Goal: Use online tool/utility: Utilize a website feature to perform a specific function

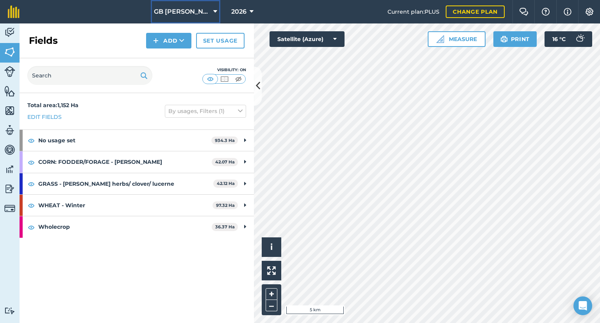
click at [205, 12] on span "GB [PERSON_NAME] Farms" at bounding box center [182, 11] width 56 height 9
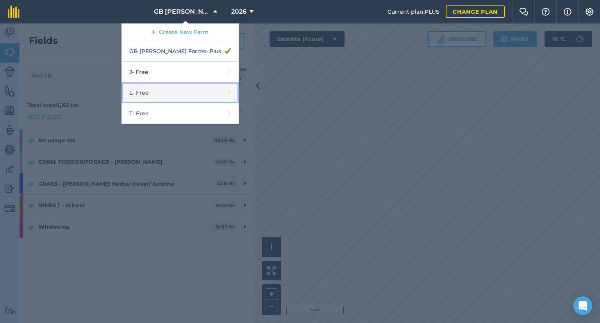
click at [183, 91] on link "L - Free" at bounding box center [180, 92] width 117 height 21
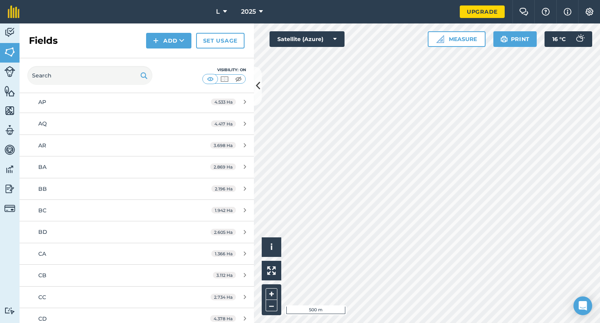
scroll to position [389, 0]
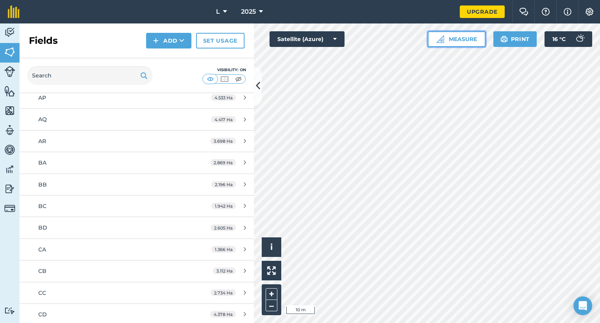
click at [458, 42] on button "Measure" at bounding box center [457, 39] width 58 height 16
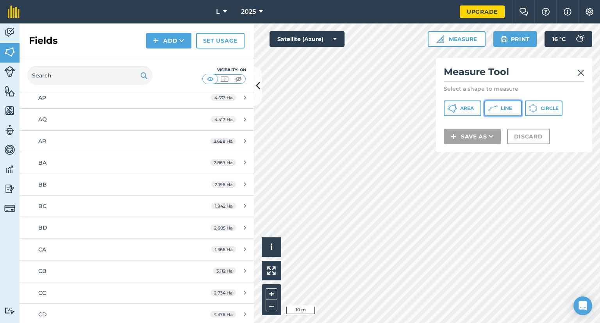
click at [503, 109] on span "Line" at bounding box center [506, 108] width 11 height 6
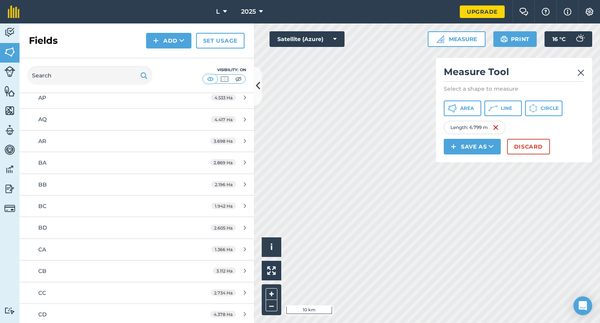
click at [455, 157] on div "Click to start drawing i © 2025 TomTom, Microsoft 10 km + – Satellite (Azure) M…" at bounding box center [427, 172] width 346 height 299
click at [499, 108] on button "Line" at bounding box center [504, 108] width 38 height 16
click at [583, 73] on img at bounding box center [580, 72] width 7 height 9
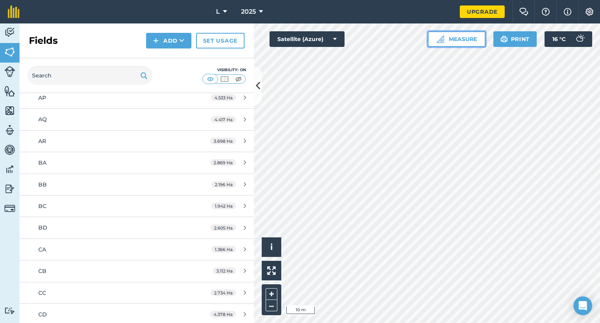
click at [450, 40] on button "Measure" at bounding box center [457, 39] width 58 height 16
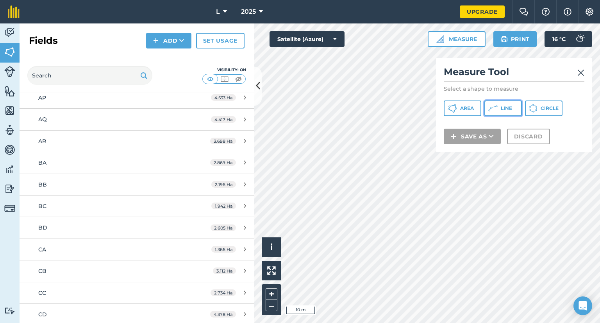
click at [501, 107] on span "Line" at bounding box center [506, 108] width 11 height 6
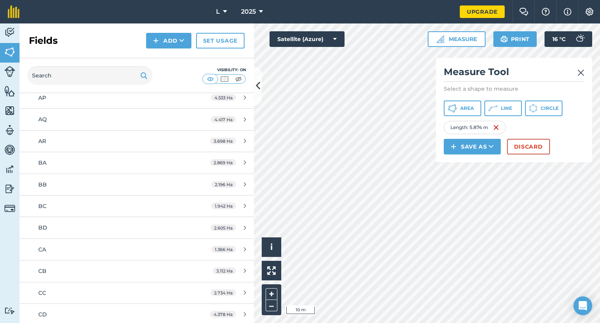
click at [581, 74] on img at bounding box center [580, 72] width 7 height 9
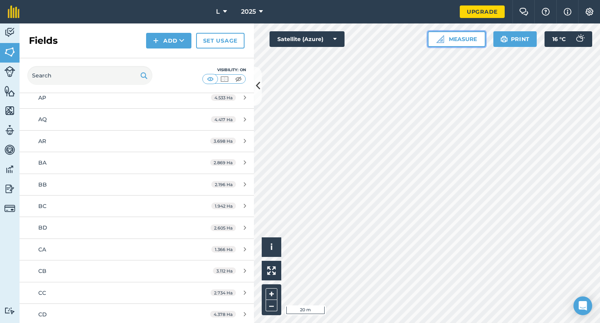
click at [456, 39] on button "Measure" at bounding box center [457, 39] width 58 height 16
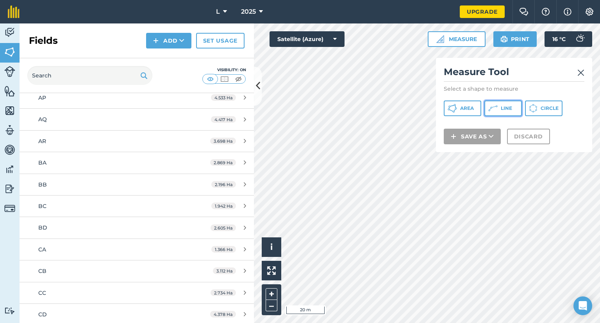
click at [497, 111] on icon at bounding box center [492, 108] width 9 height 9
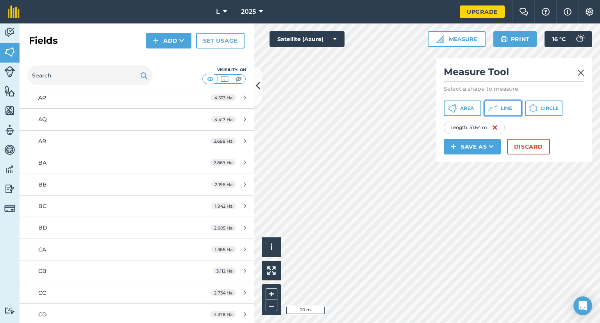
click at [501, 110] on span "Line" at bounding box center [506, 108] width 11 height 6
click at [581, 75] on img at bounding box center [580, 72] width 7 height 9
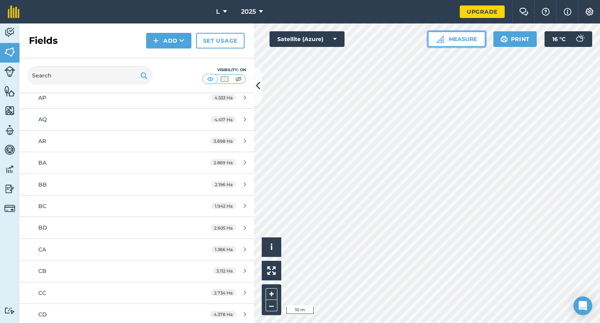
click at [441, 38] on img at bounding box center [440, 39] width 8 height 8
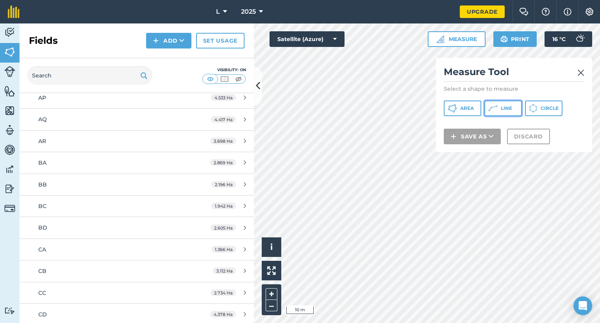
click at [499, 109] on button "Line" at bounding box center [504, 108] width 38 height 16
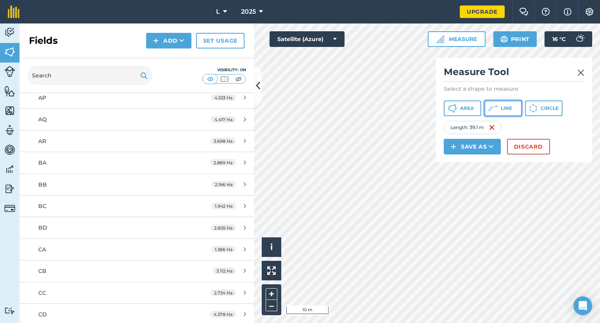
click at [499, 113] on button "Line" at bounding box center [504, 108] width 38 height 16
drag, startPoint x: 494, startPoint y: 107, endPoint x: 477, endPoint y: 111, distance: 17.8
click at [493, 107] on icon at bounding box center [494, 107] width 4 height 2
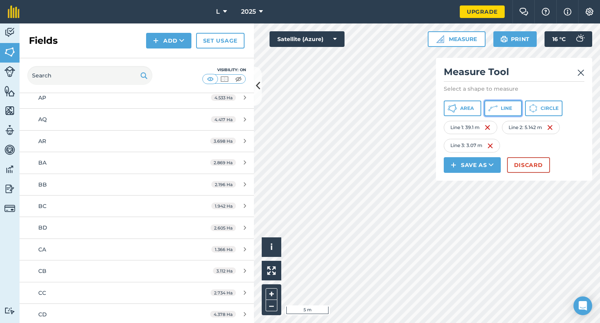
click at [510, 113] on button "Line" at bounding box center [504, 108] width 38 height 16
click at [487, 129] on img at bounding box center [488, 127] width 6 height 9
click at [487, 129] on div "Line 1 : 5.142 m" at bounding box center [472, 127] width 57 height 13
click at [490, 128] on img at bounding box center [491, 127] width 6 height 9
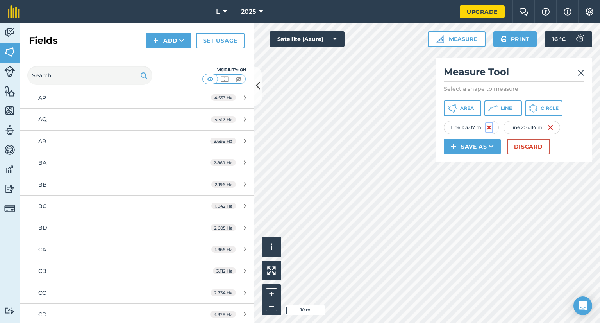
click at [490, 128] on img at bounding box center [489, 127] width 6 height 9
click at [490, 128] on div "Length : 6.114 m" at bounding box center [474, 127] width 60 height 13
click at [494, 127] on img at bounding box center [494, 127] width 6 height 9
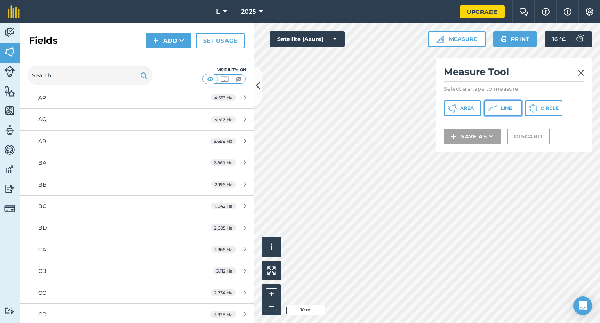
click at [496, 110] on icon at bounding box center [492, 108] width 9 height 9
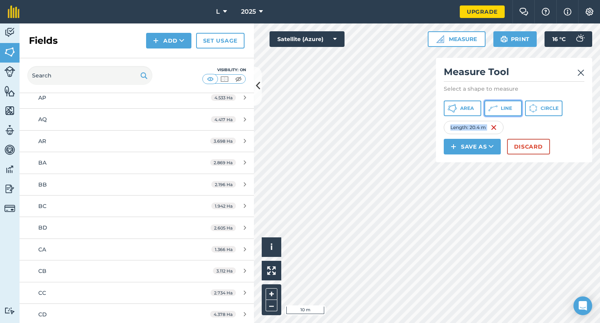
click at [511, 110] on span "Line" at bounding box center [506, 108] width 11 height 6
click at [509, 110] on span "Line" at bounding box center [506, 108] width 11 height 6
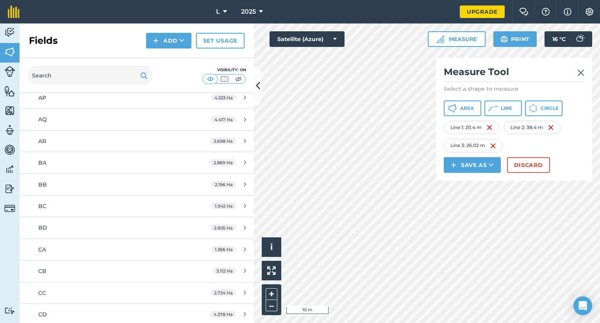
click at [489, 99] on div "Measure Tool Select a shape to measure Area Line Circle Line 1 : 20.4 m Line 2 …" at bounding box center [514, 119] width 156 height 123
click at [495, 106] on icon at bounding box center [492, 108] width 9 height 9
click at [509, 108] on span "Line" at bounding box center [506, 108] width 11 height 6
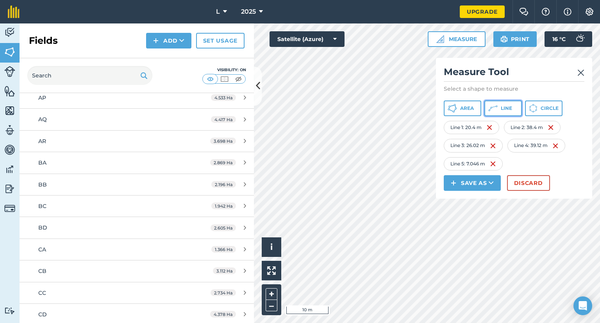
click at [496, 107] on icon at bounding box center [497, 106] width 2 height 2
click at [493, 113] on button "Line" at bounding box center [504, 108] width 38 height 16
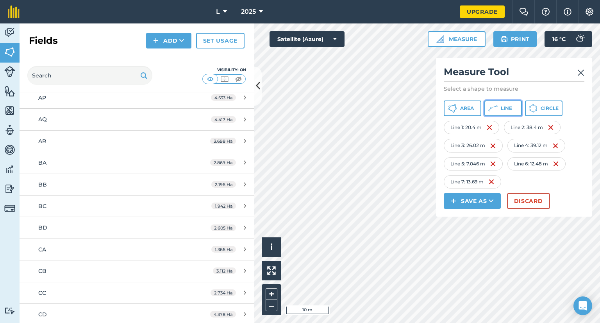
click at [505, 108] on span "Line" at bounding box center [506, 108] width 11 height 6
click at [504, 113] on button "Line" at bounding box center [504, 108] width 38 height 16
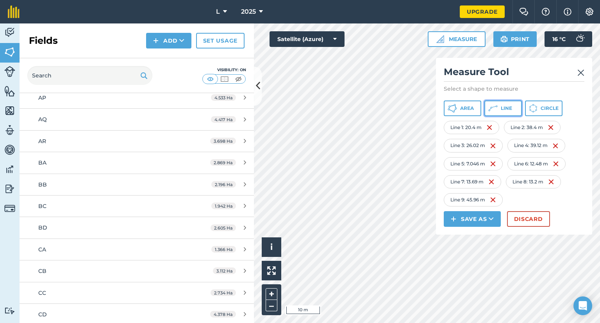
click at [519, 102] on button "Line" at bounding box center [504, 108] width 38 height 16
